Goal: Information Seeking & Learning: Learn about a topic

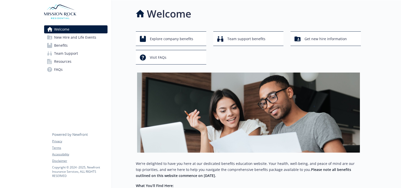
click at [64, 44] on span "Benefits" at bounding box center [61, 45] width 14 height 8
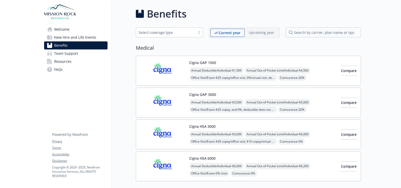
click at [229, 31] on p "Current year" at bounding box center [230, 32] width 22 height 5
